Goal: Task Accomplishment & Management: Use online tool/utility

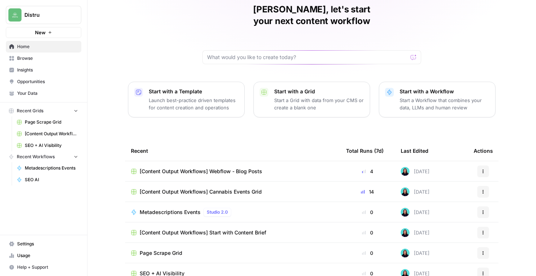
scroll to position [43, 0]
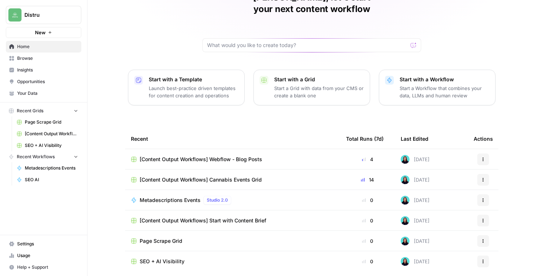
click at [262, 217] on span "[Content Output Workflows] Start with Content Brief" at bounding box center [203, 220] width 126 height 7
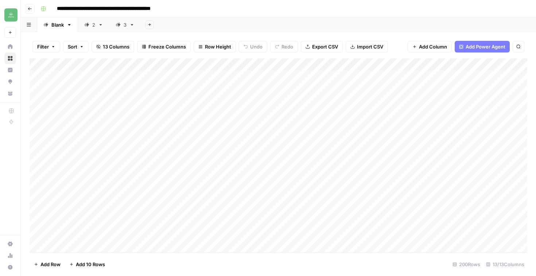
click at [123, 25] on div "3" at bounding box center [120, 24] width 11 height 7
click at [109, 246] on div "Add Column" at bounding box center [278, 155] width 497 height 194
click at [99, 234] on textarea at bounding box center [113, 234] width 117 height 10
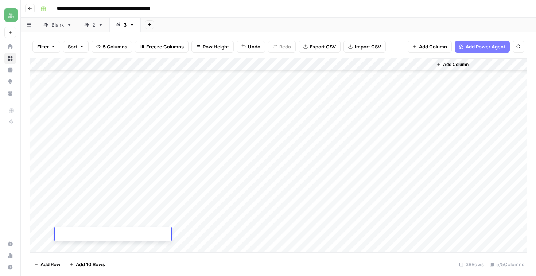
type textarea "**********"
click at [203, 233] on div "Add Column" at bounding box center [278, 155] width 497 height 194
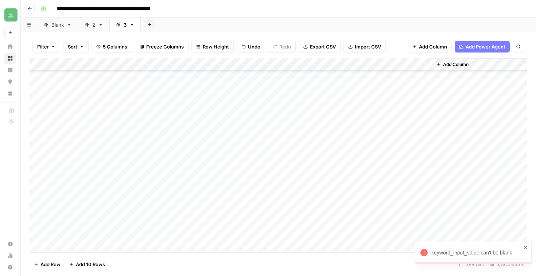
click at [524, 247] on icon "close" at bounding box center [525, 247] width 5 height 6
click at [204, 232] on div "Add Column" at bounding box center [278, 155] width 497 height 194
click at [217, 234] on div at bounding box center [202, 233] width 67 height 13
click at [192, 232] on div at bounding box center [202, 233] width 67 height 13
click at [219, 233] on div at bounding box center [202, 233] width 67 height 13
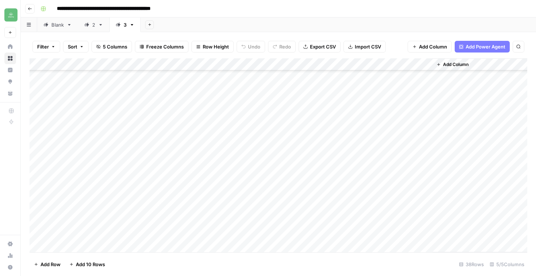
scroll to position [301, 0]
click at [228, 234] on div "Add Column" at bounding box center [278, 155] width 497 height 194
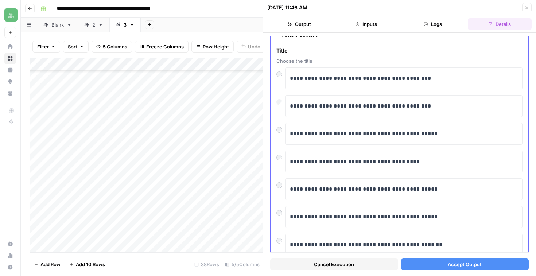
scroll to position [31, 0]
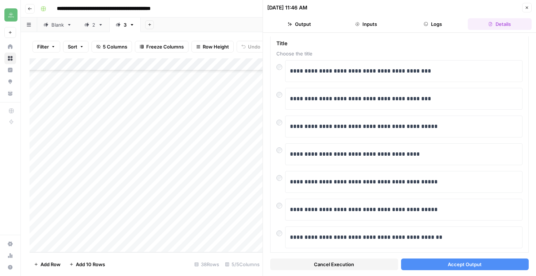
click at [454, 261] on span "Accept Output" at bounding box center [464, 263] width 34 height 7
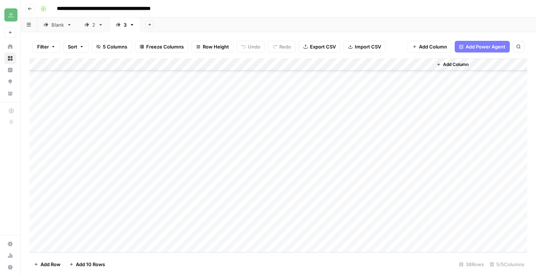
click at [128, 248] on div "Add Column" at bounding box center [278, 155] width 497 height 194
click at [111, 235] on textarea at bounding box center [113, 234] width 117 height 10
type textarea "**********"
click at [98, 250] on div "Add Column" at bounding box center [278, 155] width 497 height 194
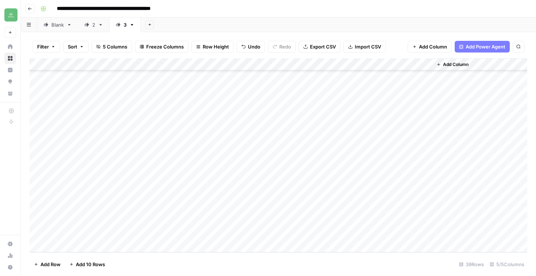
scroll to position [326, 0]
click at [81, 230] on textarea at bounding box center [113, 234] width 117 height 10
type textarea "**********"
click at [119, 245] on div "Add Column" at bounding box center [278, 155] width 497 height 194
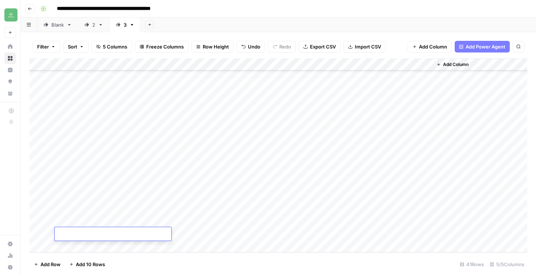
click at [106, 235] on textarea at bounding box center [113, 234] width 117 height 10
type textarea "**********"
click at [203, 207] on div "Add Column" at bounding box center [278, 155] width 497 height 194
click at [201, 221] on div "Add Column" at bounding box center [278, 155] width 497 height 194
click at [203, 234] on div "Add Column" at bounding box center [278, 155] width 497 height 194
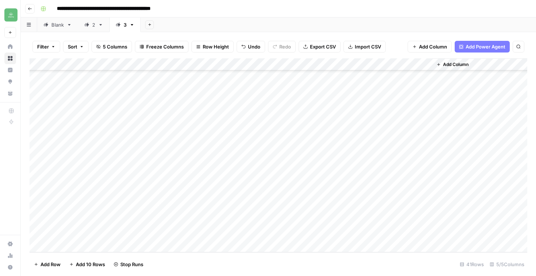
click at [328, 196] on div "Add Column" at bounding box center [278, 155] width 497 height 194
click at [291, 197] on div "Add Column" at bounding box center [278, 155] width 497 height 194
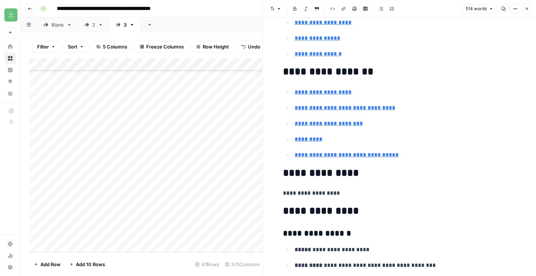
scroll to position [654, 0]
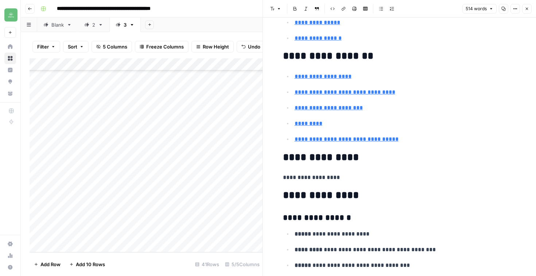
click at [527, 8] on icon "button" at bounding box center [526, 9] width 4 height 4
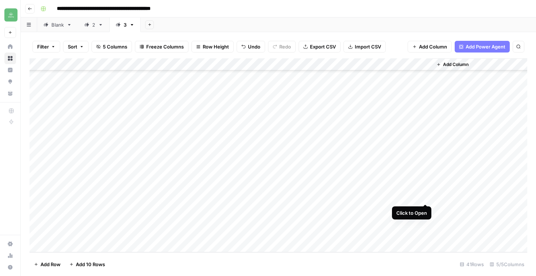
click at [423, 198] on div "Add Column" at bounding box center [278, 155] width 497 height 194
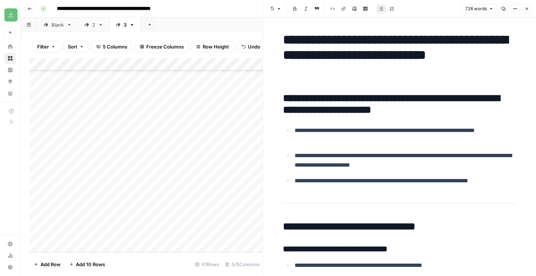
click at [525, 7] on icon "button" at bounding box center [526, 9] width 4 height 4
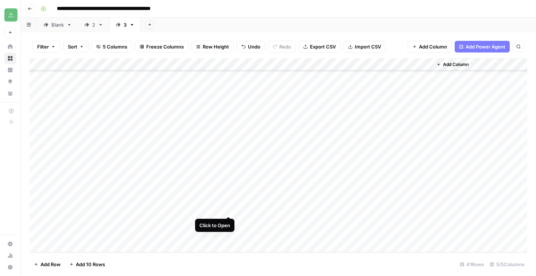
click at [226, 208] on div "Add Column" at bounding box center [278, 155] width 497 height 194
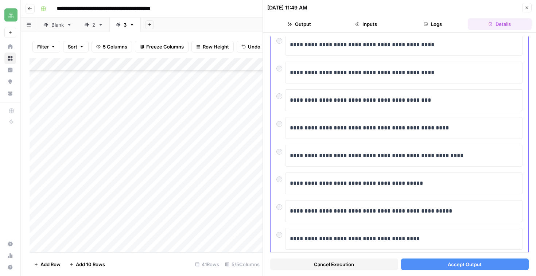
scroll to position [59, 0]
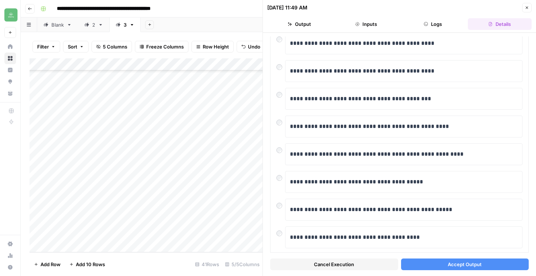
click at [464, 269] on button "Accept Output" at bounding box center [465, 264] width 128 height 12
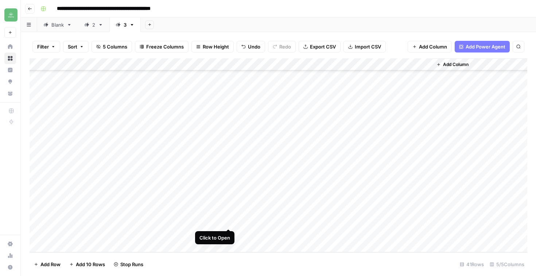
click at [228, 221] on div "Add Column" at bounding box center [278, 155] width 497 height 194
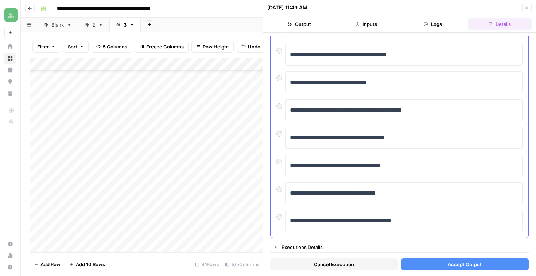
scroll to position [132, 0]
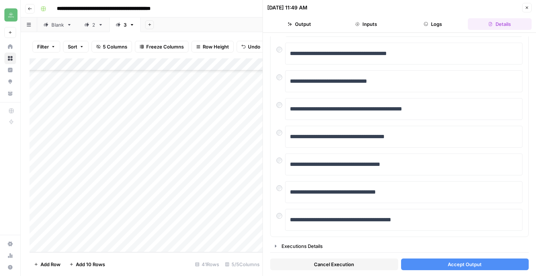
click at [435, 264] on button "Accept Output" at bounding box center [465, 264] width 128 height 12
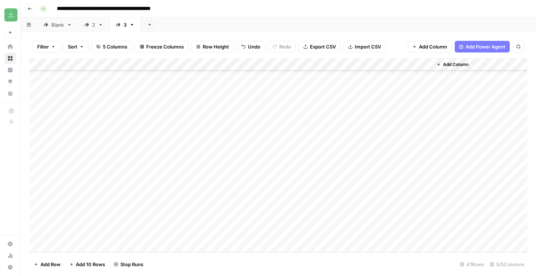
click at [228, 236] on div "Add Column" at bounding box center [278, 155] width 497 height 194
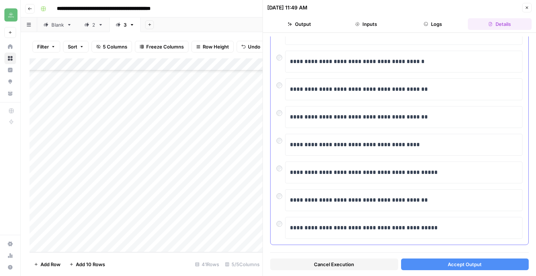
scroll to position [132, 0]
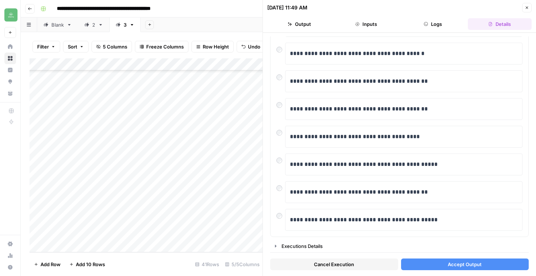
click at [462, 265] on span "Accept Output" at bounding box center [464, 263] width 34 height 7
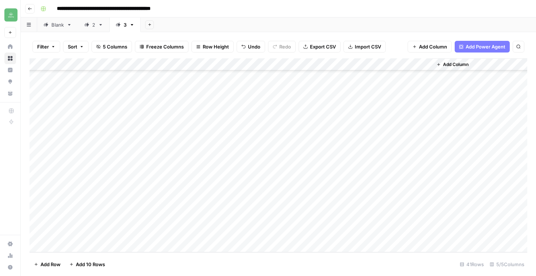
click at [335, 208] on div "Add Column" at bounding box center [278, 155] width 497 height 194
click at [335, 222] on div "Add Column" at bounding box center [278, 155] width 497 height 194
click at [337, 234] on div "Add Column" at bounding box center [278, 155] width 497 height 194
click at [295, 221] on div "Add Column" at bounding box center [278, 155] width 497 height 194
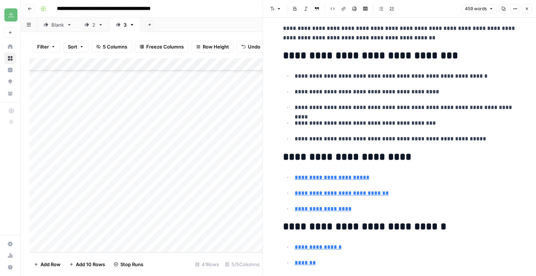
scroll to position [855, 0]
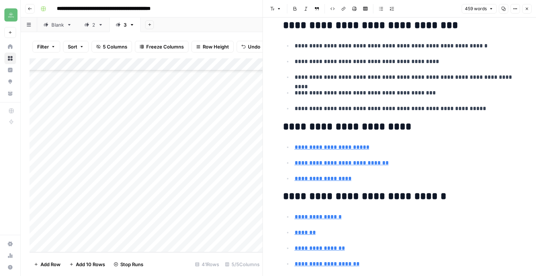
click at [228, 138] on div "Add Column" at bounding box center [146, 155] width 233 height 194
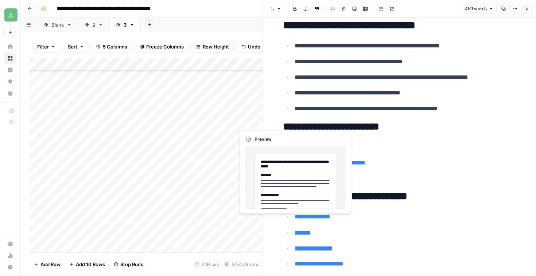
click at [246, 220] on div "Add Column" at bounding box center [146, 155] width 233 height 194
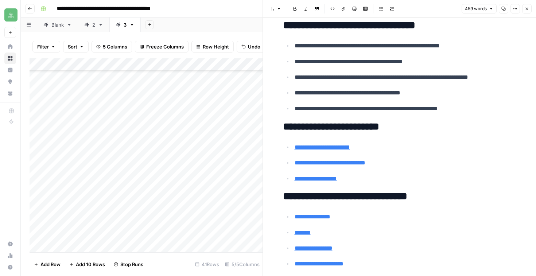
click at [528, 9] on icon "button" at bounding box center [526, 9] width 4 height 4
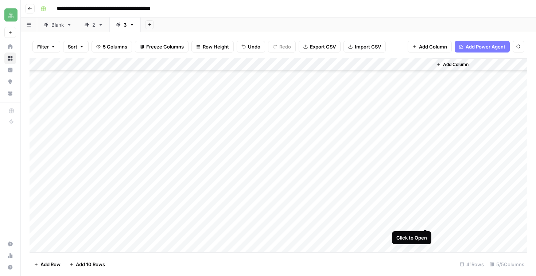
click at [425, 218] on div "Add Column" at bounding box center [278, 155] width 497 height 194
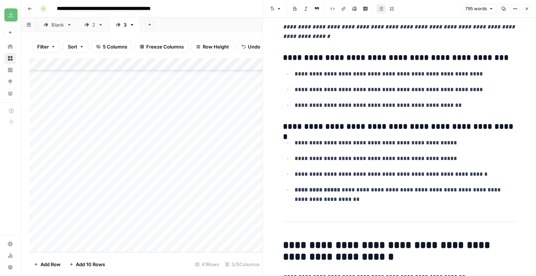
scroll to position [713, 0]
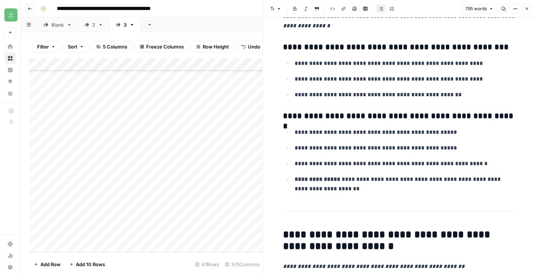
click at [502, 11] on button "Copy" at bounding box center [502, 8] width 9 height 9
click at [527, 9] on icon "button" at bounding box center [526, 9] width 4 height 4
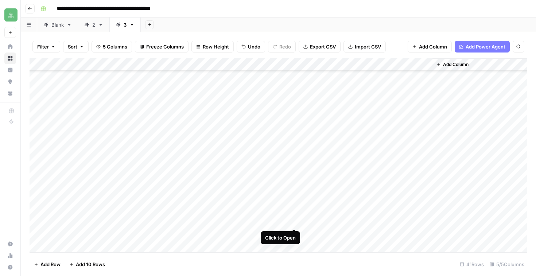
click at [293, 222] on div "Add Column" at bounding box center [278, 155] width 497 height 194
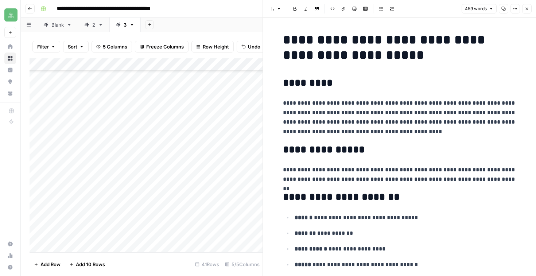
scroll to position [338, 0]
click at [502, 11] on button "Copy" at bounding box center [502, 8] width 9 height 9
click at [526, 9] on icon "button" at bounding box center [526, 9] width 4 height 4
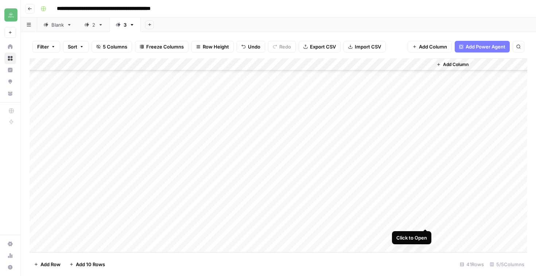
click at [425, 221] on div "Add Column" at bounding box center [278, 155] width 497 height 194
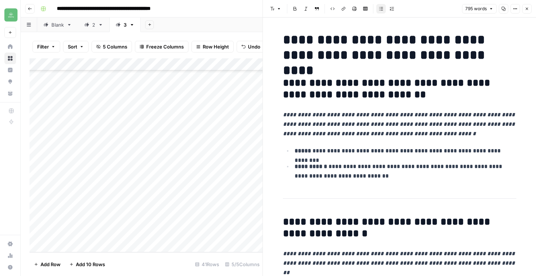
click at [501, 11] on icon "button" at bounding box center [503, 9] width 4 height 4
click at [424, 46] on h1 "**********" at bounding box center [399, 47] width 233 height 31
click at [284, 39] on h1 "**********" at bounding box center [399, 47] width 233 height 31
drag, startPoint x: 286, startPoint y: 38, endPoint x: 463, endPoint y: 62, distance: 178.7
click at [463, 62] on h1 "**********" at bounding box center [399, 47] width 233 height 31
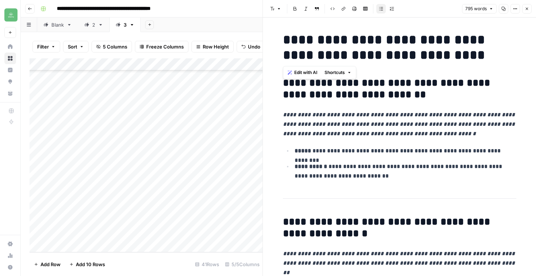
copy h1 "**********"
